Goal: Information Seeking & Learning: Learn about a topic

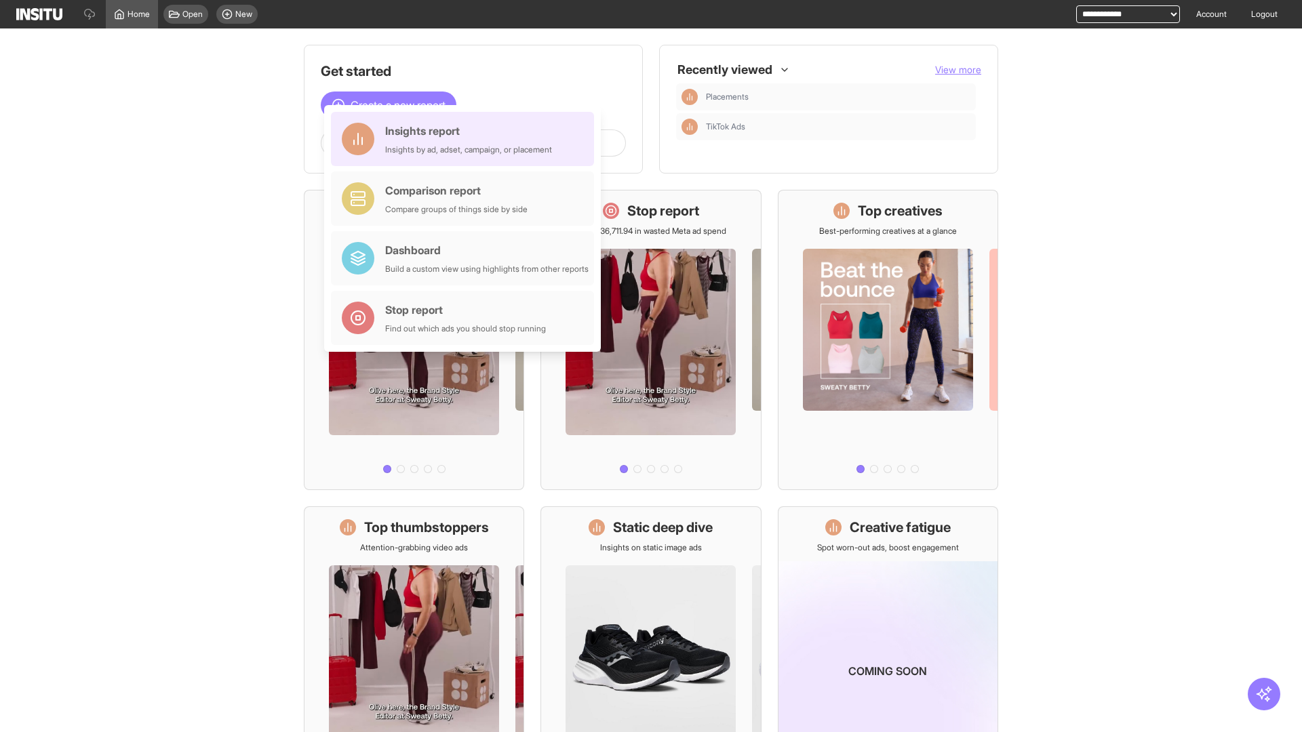
click at [466, 139] on div "Insights report Insights by ad, adset, campaign, or placement" at bounding box center [468, 139] width 167 height 33
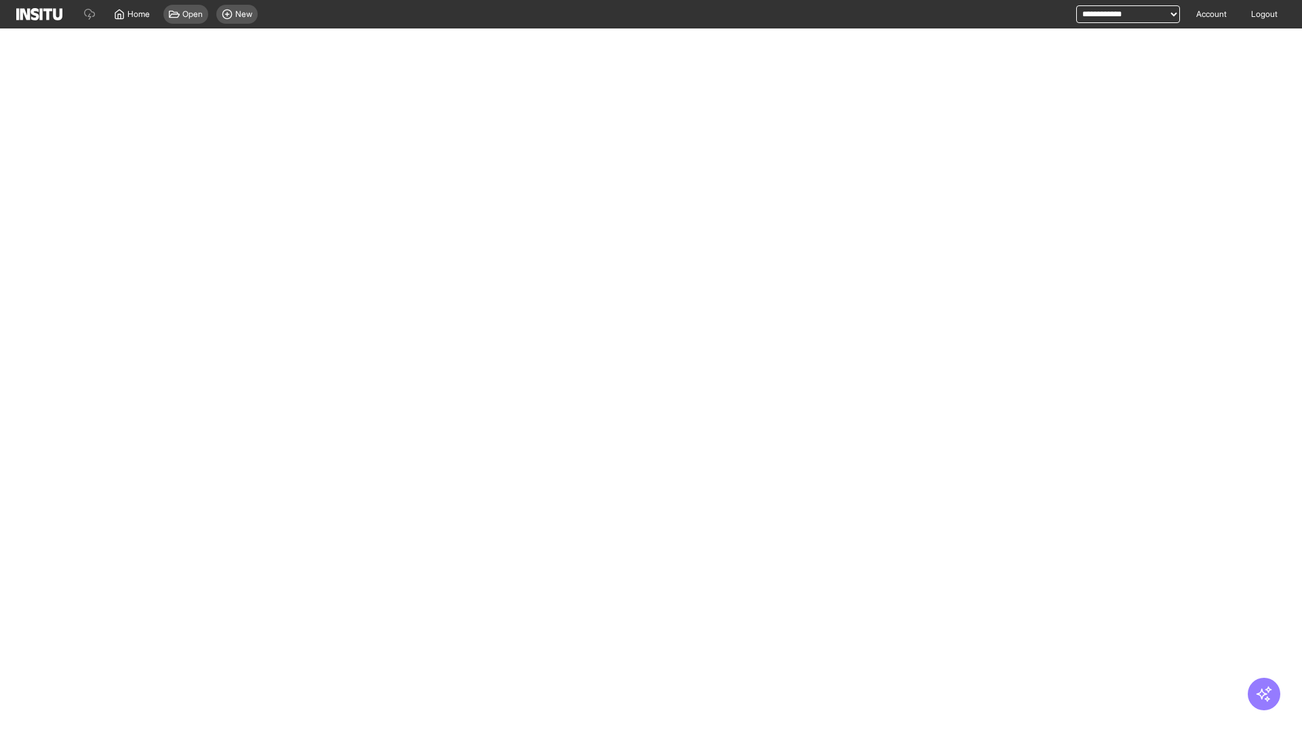
select select "**"
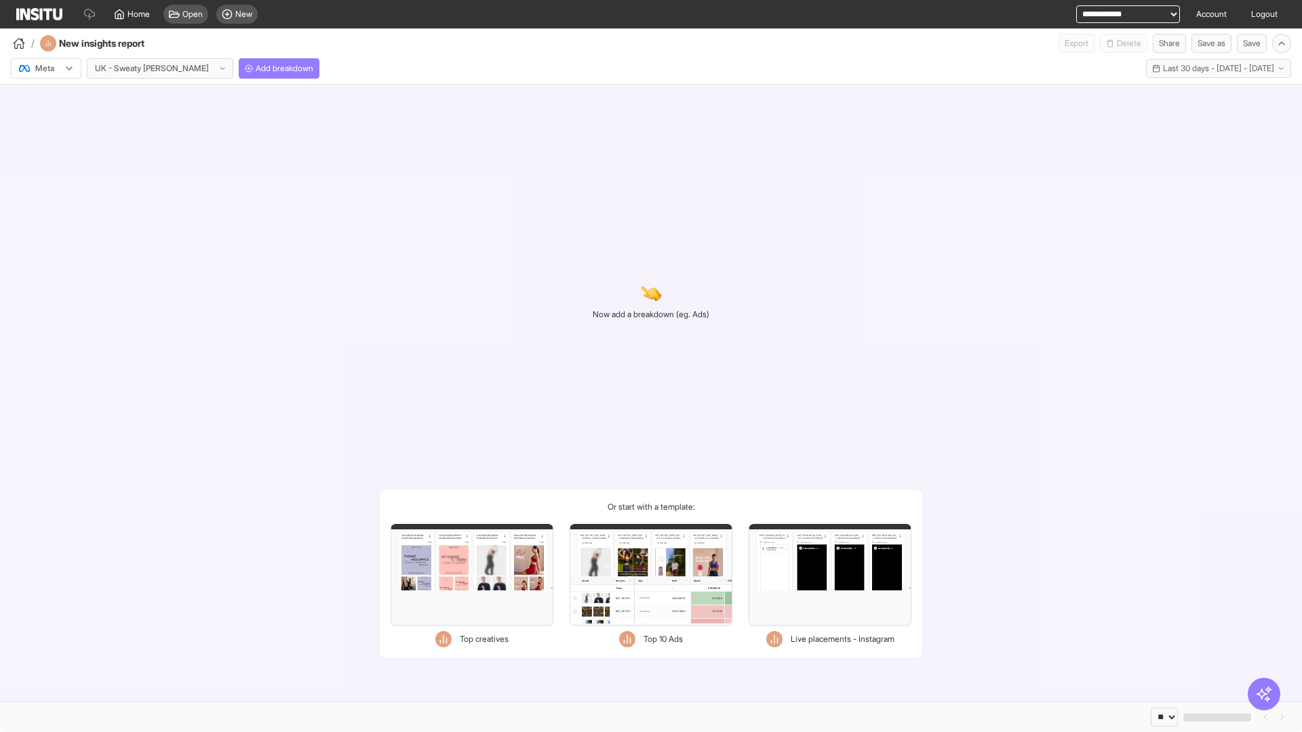
click at [46, 68] on div at bounding box center [37, 69] width 38 height 14
click at [45, 98] on span "Meta" at bounding box center [45, 98] width 18 height 12
click at [256, 68] on span "Add breakdown" at bounding box center [285, 68] width 58 height 11
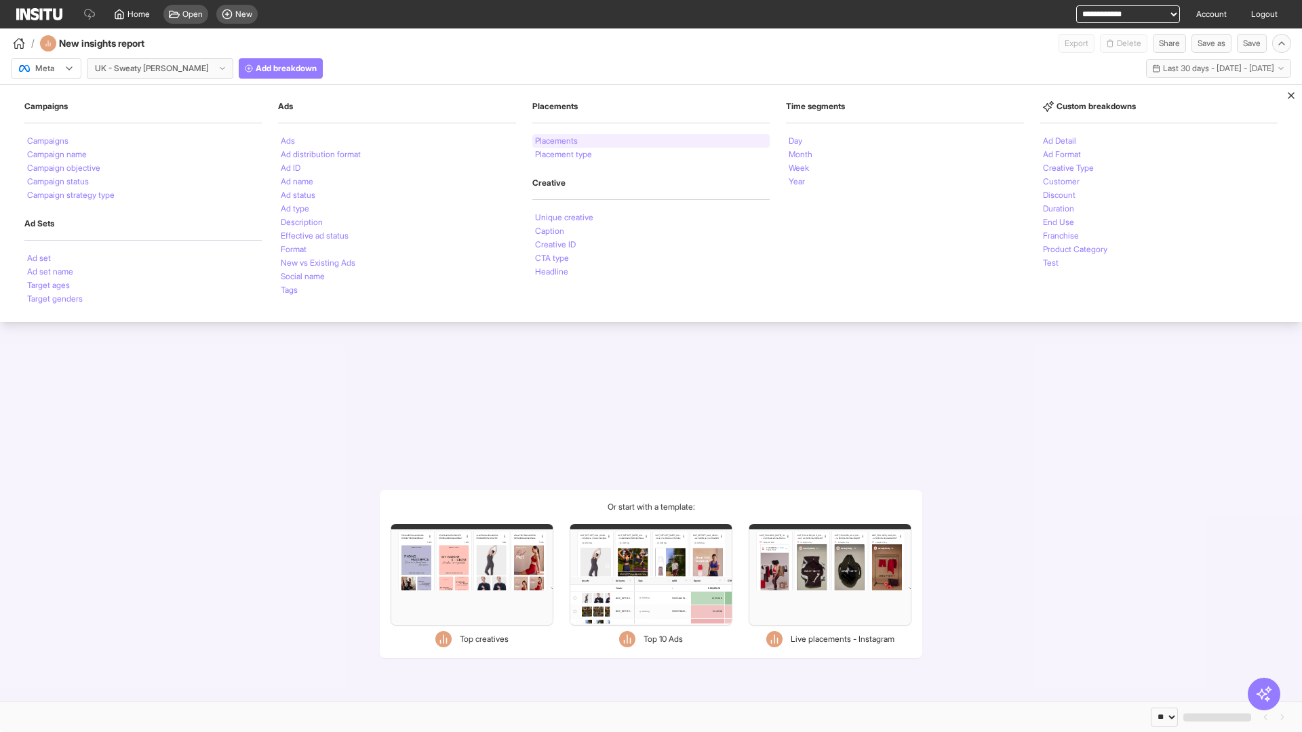
click at [557, 141] on li "Placements" at bounding box center [556, 141] width 43 height 8
